Goal: Navigation & Orientation: Find specific page/section

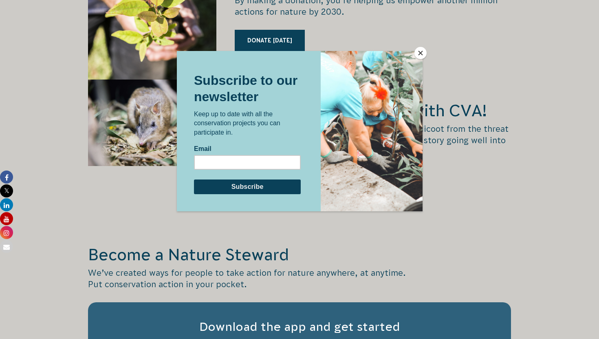
scroll to position [1217, 0]
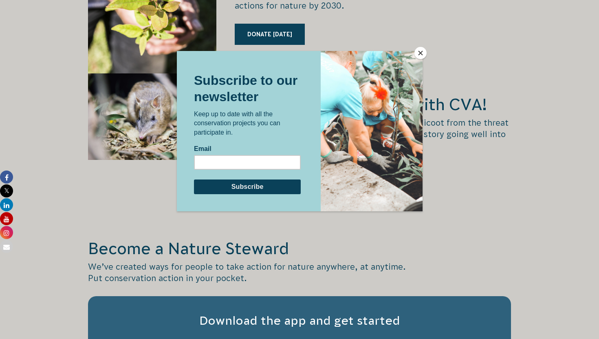
click at [425, 53] on button "Close" at bounding box center [420, 53] width 12 height 12
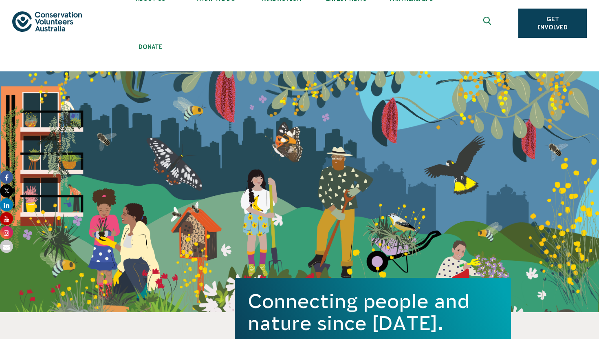
scroll to position [0, 0]
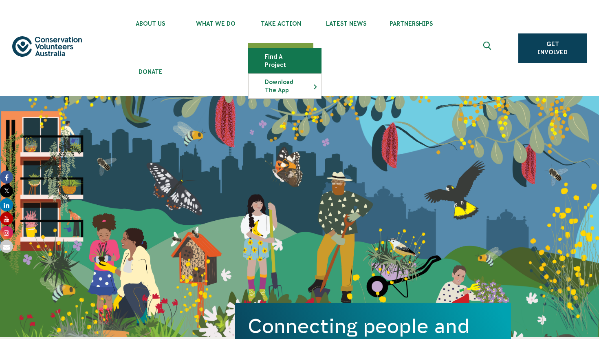
click at [269, 59] on link "Find a project" at bounding box center [285, 60] width 73 height 24
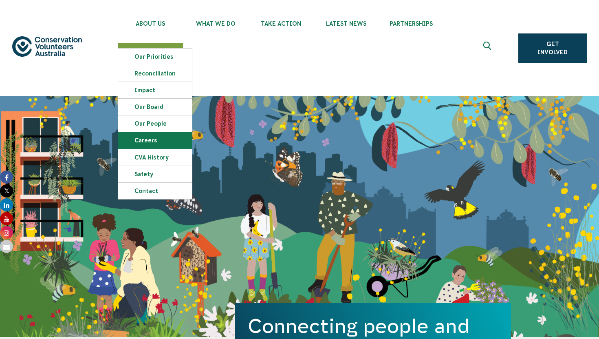
click at [155, 139] on link "Careers" at bounding box center [155, 140] width 74 height 16
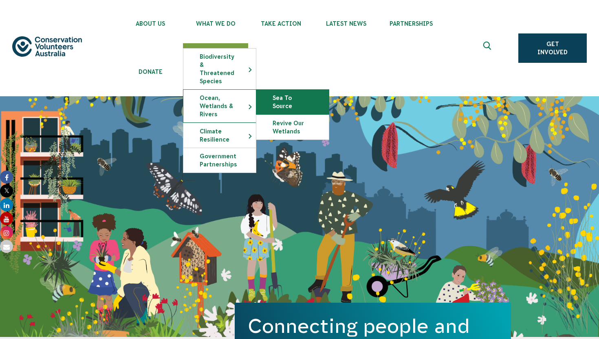
click at [270, 93] on link "Sea To Source" at bounding box center [292, 102] width 73 height 24
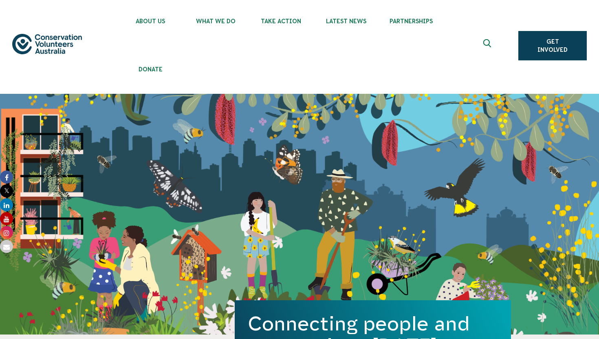
scroll to position [3, 0]
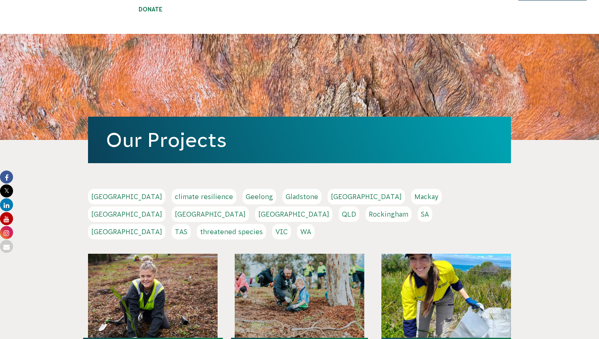
scroll to position [64, 0]
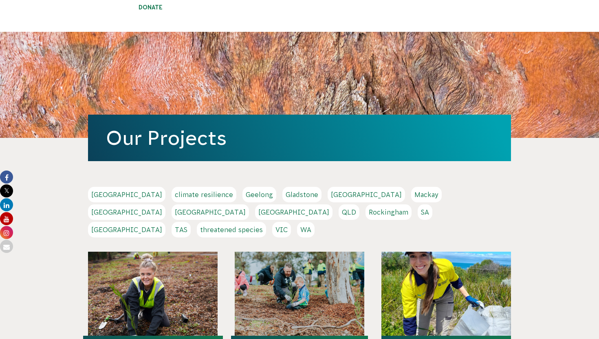
click at [328, 190] on link "Hobart" at bounding box center [366, 194] width 77 height 15
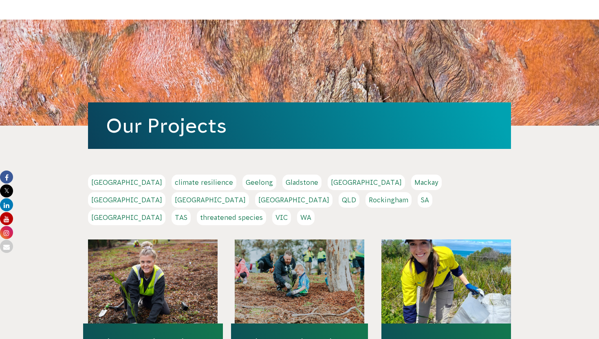
scroll to position [74, 0]
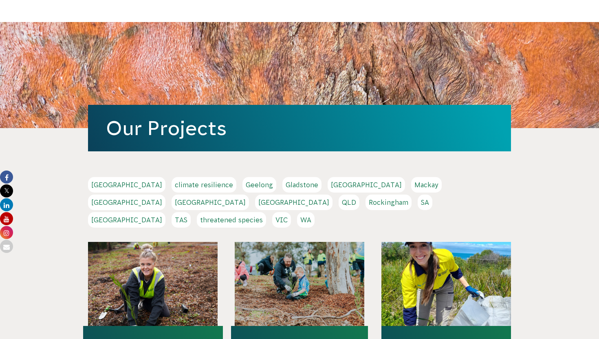
click at [232, 212] on link "threatened species" at bounding box center [231, 219] width 69 height 15
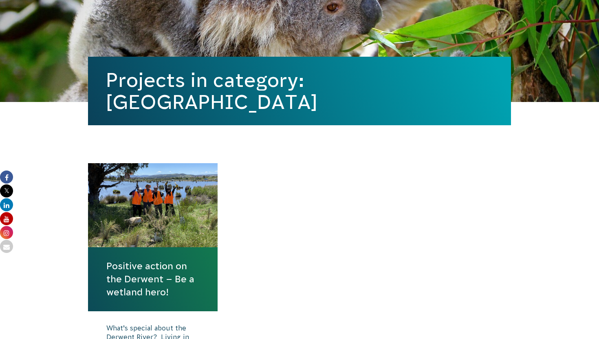
scroll to position [198, 0]
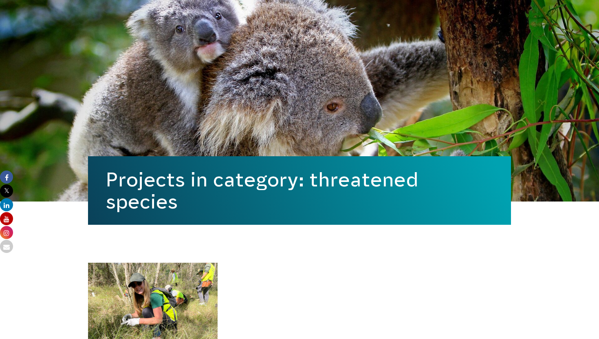
scroll to position [193, 0]
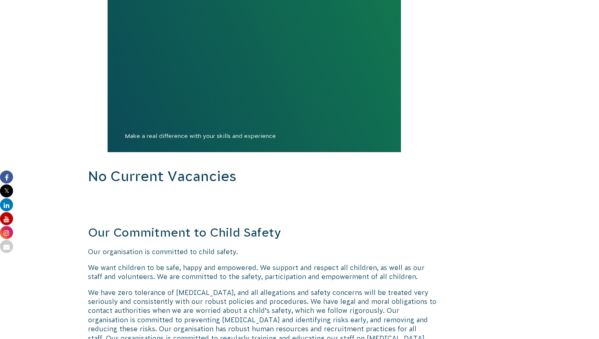
scroll to position [885, 0]
